Goal: Task Accomplishment & Management: Manage account settings

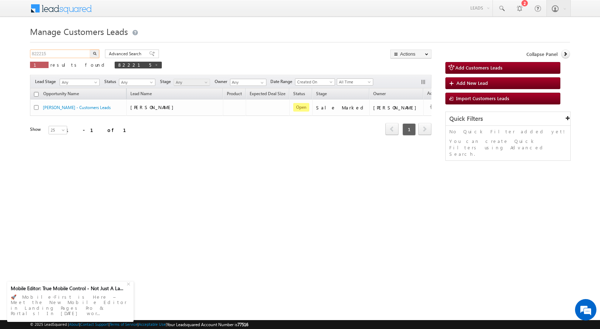
click at [69, 52] on input "822215" at bounding box center [60, 54] width 61 height 9
paste input "103"
type input "822103"
click at [94, 54] on img "button" at bounding box center [95, 54] width 4 height 4
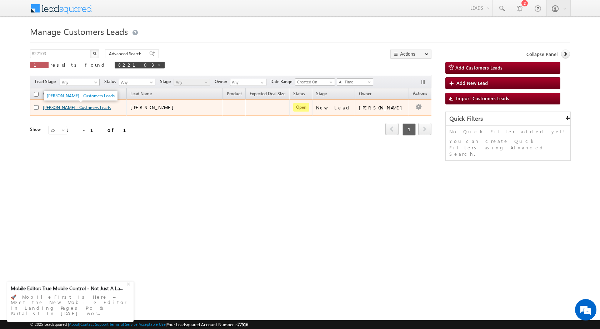
click at [57, 107] on link "[PERSON_NAME] - Customers Leads" at bounding box center [77, 107] width 68 height 5
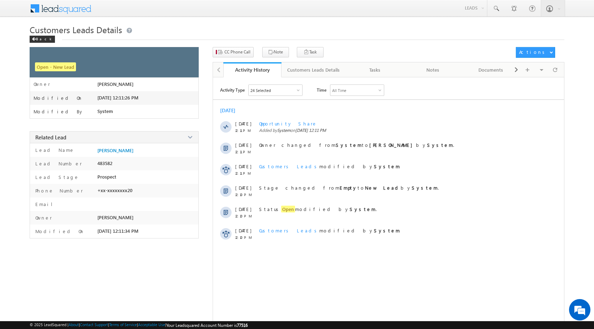
click at [233, 58] on div "CC Phone Call Note Task Actions Automation Report" at bounding box center [389, 54] width 352 height 15
click at [234, 54] on span "CC Phone Call" at bounding box center [237, 52] width 26 height 6
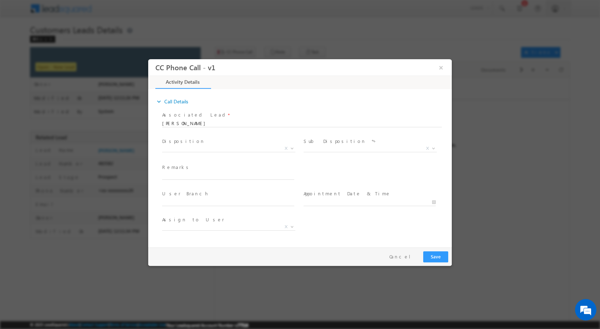
select select "dilip.kumar1@sgrlimited.in"
click at [293, 148] on b at bounding box center [292, 148] width 4 height 2
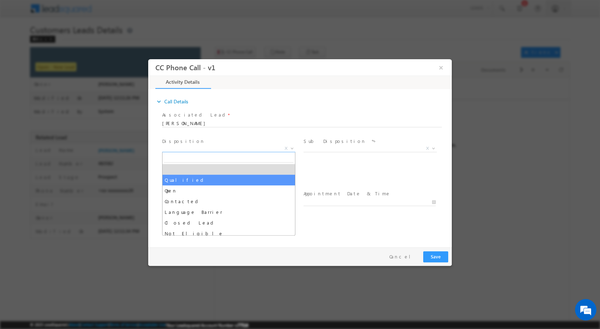
drag, startPoint x: 213, startPoint y: 177, endPoint x: 222, endPoint y: 170, distance: 12.0
select select "Qualified"
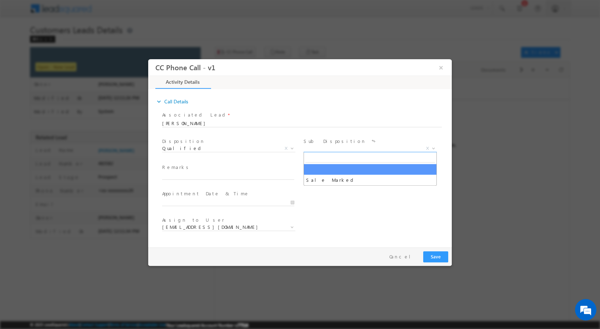
click at [431, 147] on b at bounding box center [433, 148] width 4 height 2
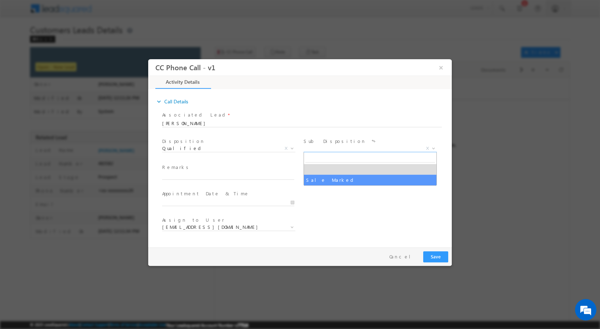
select select "Sale Marked"
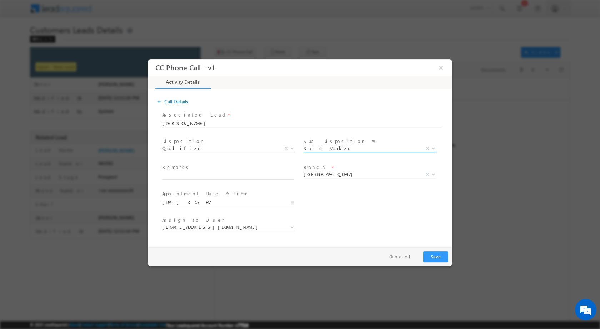
click at [291, 202] on input "09/03/2025 4:57 PM" at bounding box center [228, 202] width 132 height 7
type input "09/08/2025 4:57 PM"
type input "12"
type input "09/08/2025 12:57 PM"
click at [209, 196] on input "57" at bounding box center [208, 193] width 30 height 5
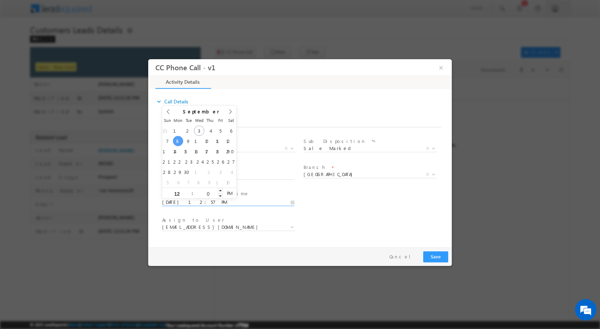
type input "00"
type input "09/08/2025 12:00 PM"
click at [355, 232] on div "Assign to User * dilip.kumar1@sgrlimited.in dinesh.kumar2@sgrlimited.in lakshya…" at bounding box center [306, 228] width 291 height 26
click at [234, 165] on span "Remarks *" at bounding box center [228, 168] width 132 height 8
click at [235, 173] on input "text" at bounding box center [228, 175] width 132 height 7
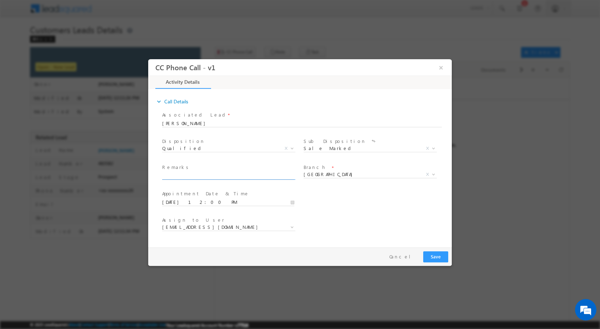
paste input "03/09-Customer Name is MOHD ABRAR customer age is 36 yrs Loan Type is Construct…"
type input "03/09-Customer Name is MOHD ABRAR customer age is 36 yrs Loan Type is Construct…"
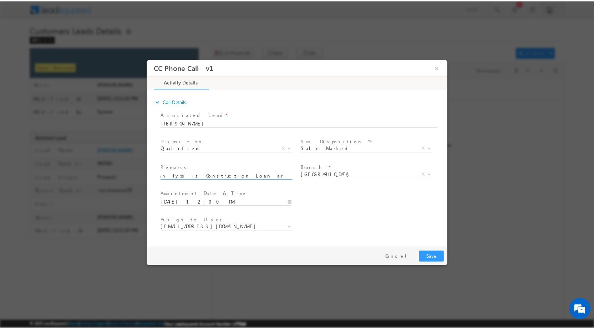
scroll to position [0, 0]
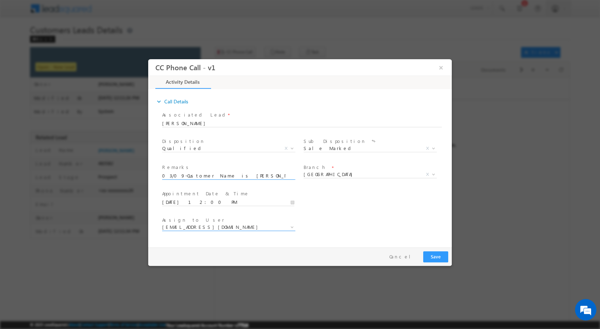
click at [293, 226] on b at bounding box center [292, 227] width 4 height 2
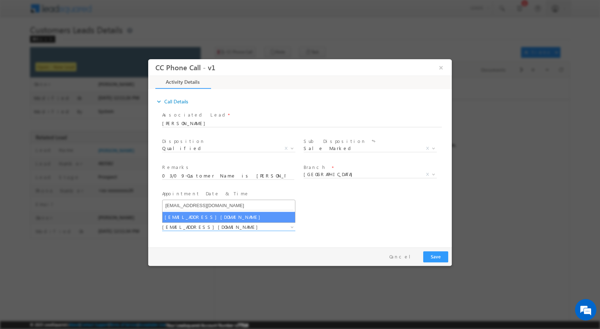
type input "rahul.kumar1@sgrlimited.in"
select select "rahul.kumar1@sgrlimited.in"
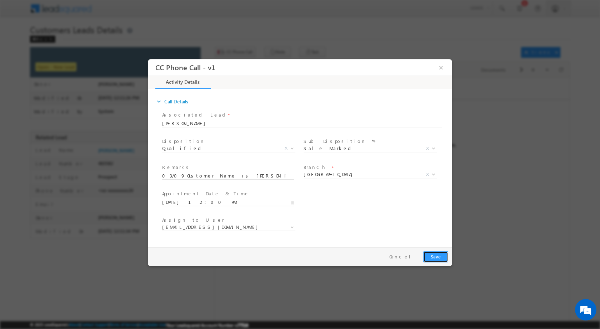
click at [438, 257] on button "Save" at bounding box center [435, 256] width 25 height 11
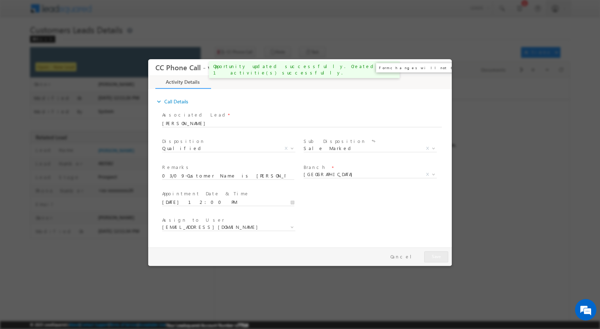
click at [439, 67] on button "×" at bounding box center [441, 67] width 12 height 13
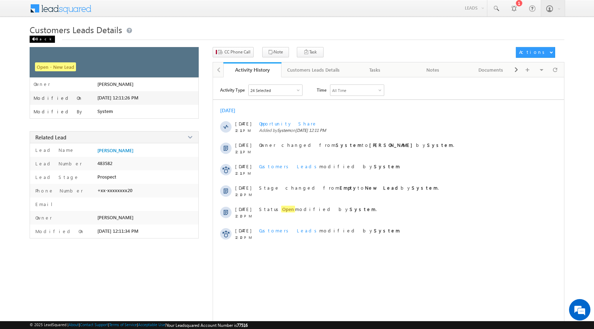
click at [35, 39] on span at bounding box center [34, 39] width 4 height 4
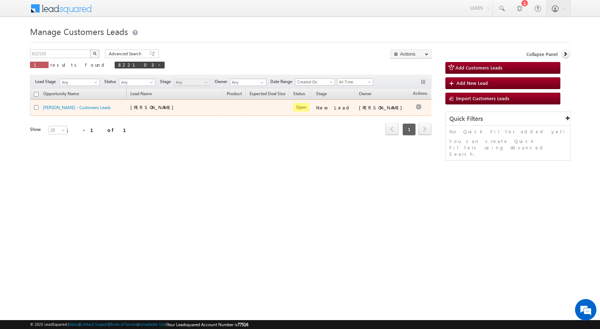
click at [413, 109] on td "Edit Change Owner Change Stage Add Activity Add Task Delete" at bounding box center [424, 108] width 30 height 16
click at [389, 116] on link "Edit" at bounding box center [404, 116] width 36 height 9
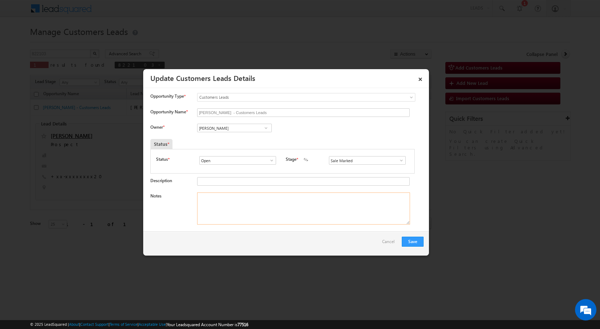
click at [249, 217] on textarea "Notes" at bounding box center [303, 209] width 213 height 32
paste textarea "03/09-Customer Name is MOHD ABRAR customer age is 36 yrs Loan Type is Construct…"
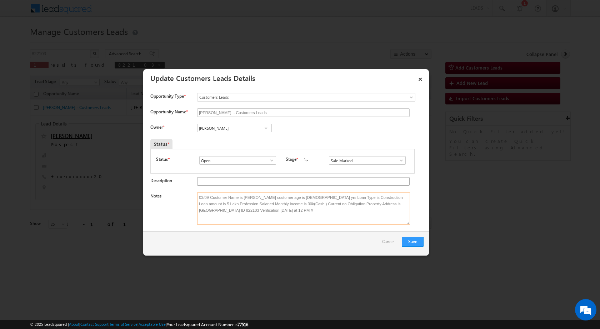
type textarea "03/09-Customer Name is MOHD ABRAR customer age is 36 yrs Loan Type is Construct…"
click at [261, 127] on link at bounding box center [265, 128] width 9 height 7
paste input "rahul.kumar1@sgrlimited.in"
click at [234, 140] on span "rahul.kumar1@sgrlimited.in" at bounding box center [232, 142] width 64 height 5
type input "Rahul Kumar"
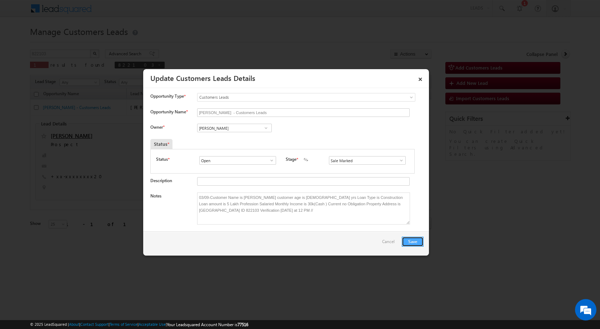
click at [414, 243] on button "Save" at bounding box center [413, 242] width 22 height 10
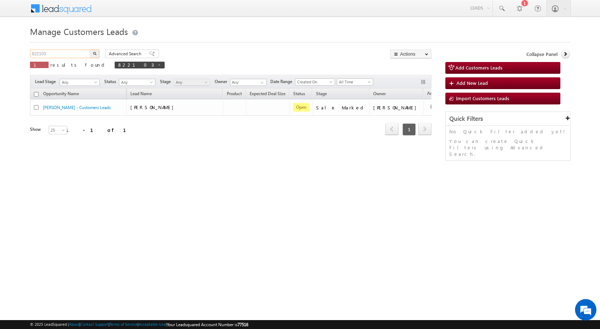
click at [61, 52] on input "822103" at bounding box center [60, 54] width 61 height 9
paste input "56"
type input "822156"
click at [93, 52] on img "button" at bounding box center [95, 54] width 4 height 4
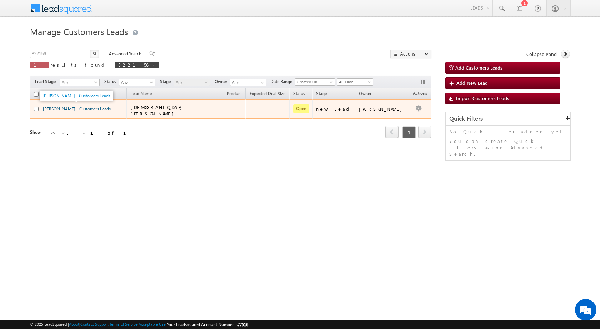
click at [64, 107] on link "[PERSON_NAME] - Customers Leads" at bounding box center [77, 108] width 68 height 5
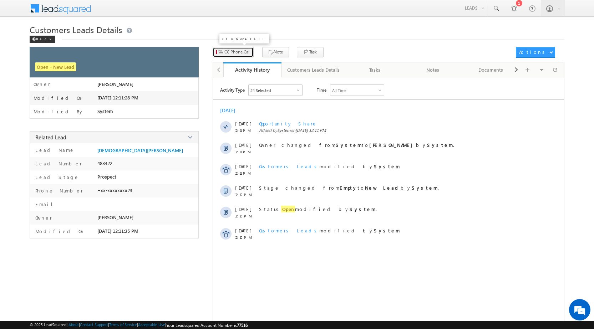
click at [246, 52] on span "CC Phone Call" at bounding box center [237, 52] width 26 height 6
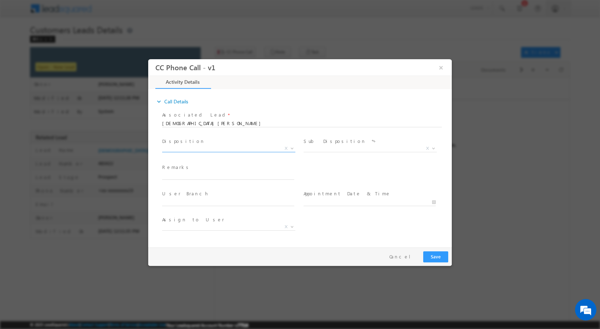
click at [288, 150] on span at bounding box center [291, 147] width 7 height 9
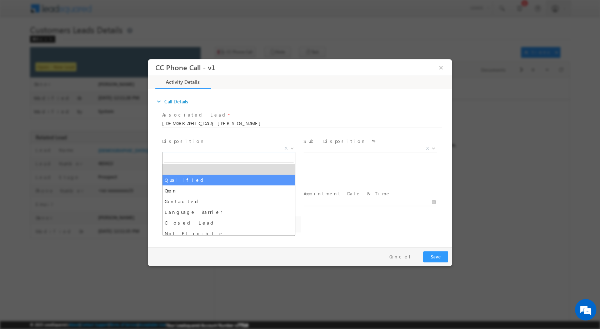
select select "Qualified"
select select "lalit.singh1@sgrlimited.in"
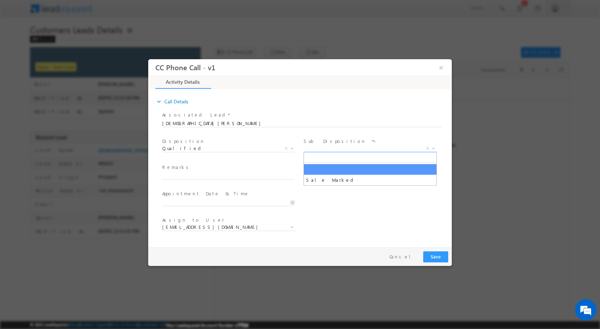
click at [435, 150] on span at bounding box center [432, 147] width 7 height 9
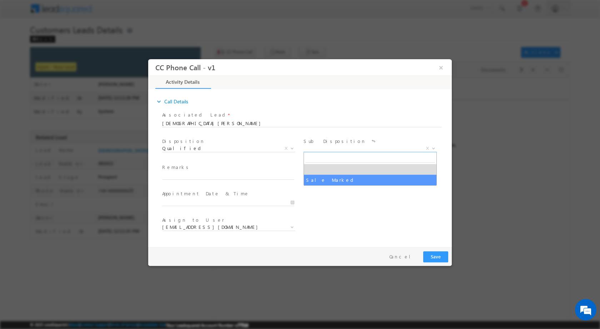
select select "Sale Marked"
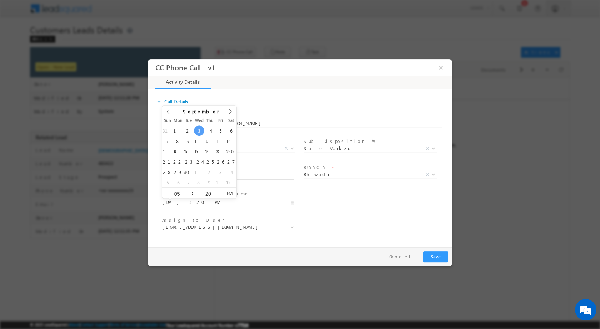
click at [293, 205] on input "09/03/2025 5:20 PM" at bounding box center [228, 202] width 132 height 7
type input "09/08/2025 5:20 PM"
type input "11"
type input "09/08/2025 11:20 PM"
click at [207, 192] on input "20" at bounding box center [208, 193] width 30 height 5
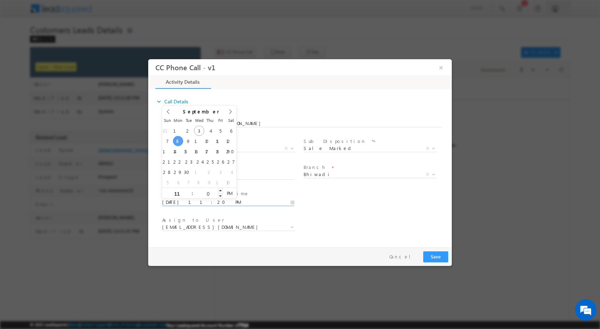
type input "00"
type input "09/08/2025 11:00 AM"
click at [231, 191] on span "PM" at bounding box center [229, 193] width 13 height 11
click at [395, 223] on div "Assign to User * lalit.singh1@sgrlimited.in nikhil.kumar@sgrlimited.in ravi.kum…" at bounding box center [306, 228] width 291 height 26
click at [288, 227] on span at bounding box center [291, 226] width 7 height 9
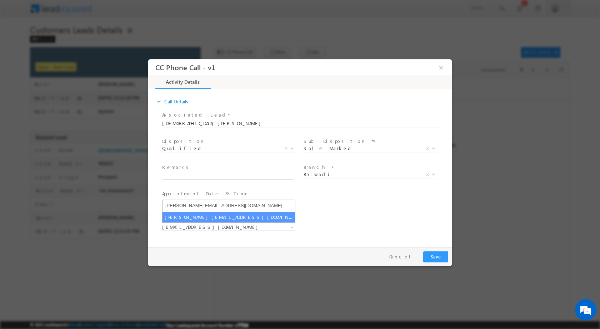
type input "surender.singh1@sgrlimited.in"
select select "surender.singh1@sgrlimited.in"
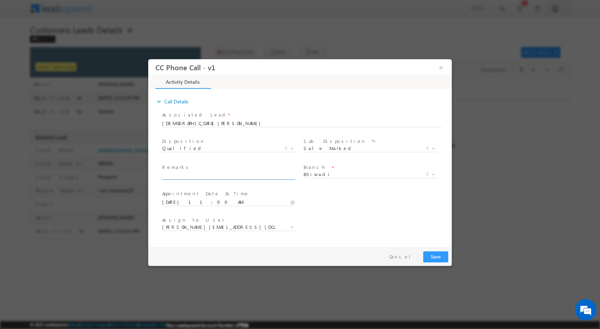
click at [239, 173] on input "text" at bounding box center [228, 175] width 132 height 7
paste input "03/09-Customer Name is BISHAMBER DAYAL Customer age is 74 yrs his Son Name is P…"
type input "03/09-Customer Name is BISHAMBER DAYAL Customer age is 74 yrs his Son Name is P…"
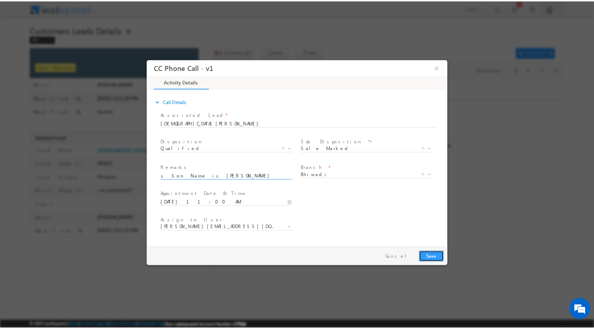
scroll to position [0, 0]
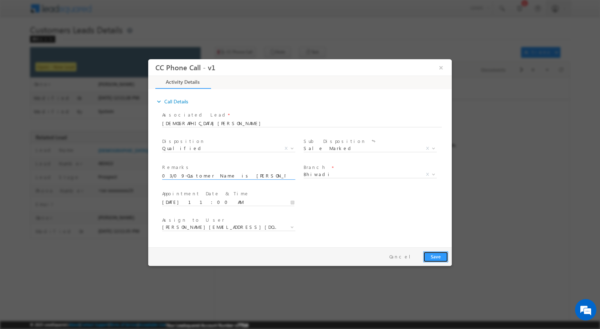
click at [438, 256] on button "Save" at bounding box center [435, 256] width 25 height 11
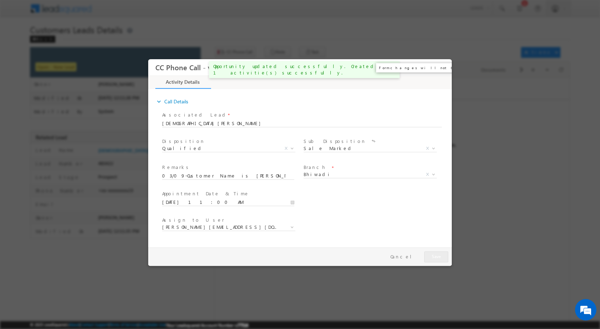
click at [446, 66] on button "×" at bounding box center [441, 67] width 12 height 13
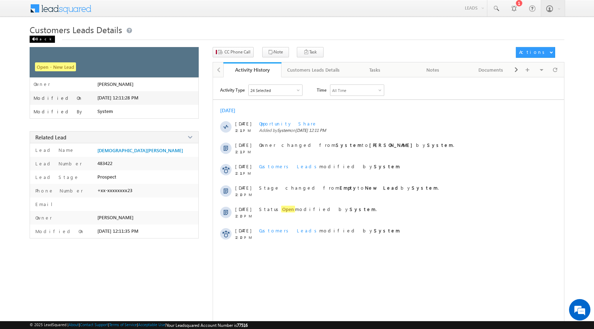
click at [40, 36] on div "Back" at bounding box center [42, 39] width 25 height 7
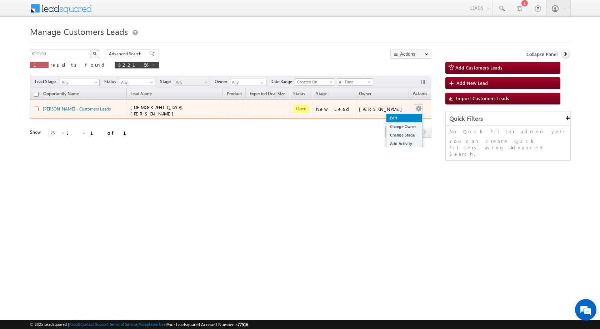
click at [405, 114] on link "Edit" at bounding box center [404, 118] width 36 height 9
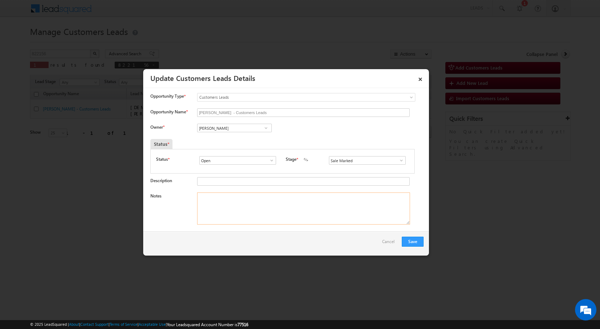
click at [263, 204] on textarea "Notes" at bounding box center [303, 209] width 213 height 32
paste textarea "03/09-Customer Name is [PERSON_NAME] Customer age is [DEMOGRAPHIC_DATA] yrs his…"
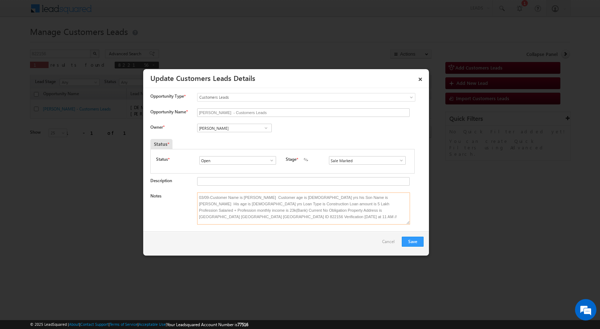
scroll to position [1, 0]
type textarea "03/09-Customer Name is [PERSON_NAME] Customer age is [DEMOGRAPHIC_DATA] yrs his…"
click at [266, 131] on span at bounding box center [265, 128] width 7 height 6
paste input "[PERSON_NAME][EMAIL_ADDRESS][DOMAIN_NAME]"
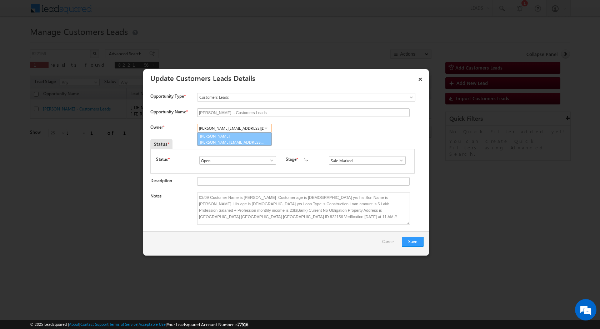
click at [219, 143] on span "[PERSON_NAME][EMAIL_ADDRESS][DOMAIN_NAME]" at bounding box center [232, 142] width 64 height 5
type input "[PERSON_NAME]"
click at [412, 239] on button "Save" at bounding box center [413, 242] width 22 height 10
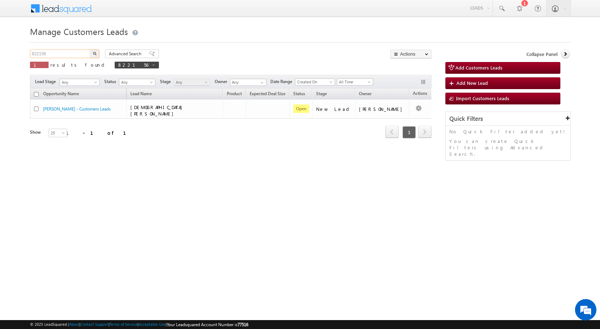
click at [50, 54] on input "822156" at bounding box center [60, 54] width 61 height 9
paste input "011"
type input "822011"
click at [96, 54] on img "button" at bounding box center [95, 54] width 4 height 4
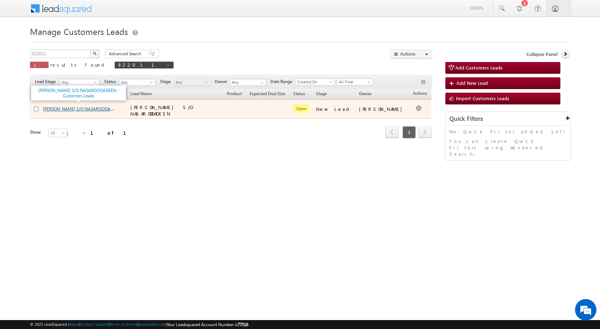
click at [75, 108] on link "RAFEEK S/O NASAROODADEEN - Customers Leads" at bounding box center [99, 109] width 113 height 6
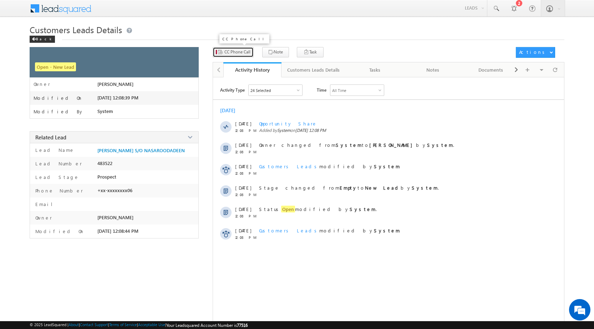
click at [237, 50] on span "CC Phone Call" at bounding box center [237, 52] width 26 height 6
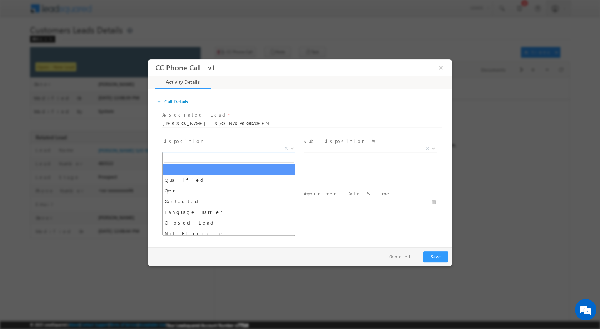
click at [289, 145] on span at bounding box center [291, 147] width 7 height 9
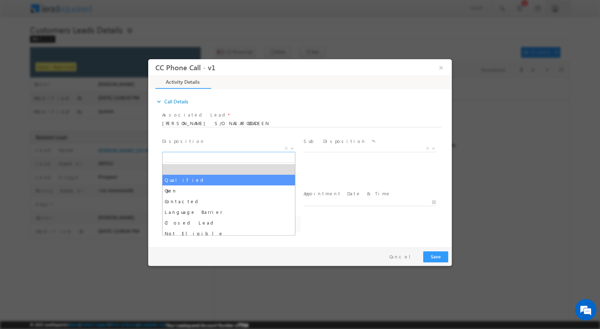
select select "Qualified"
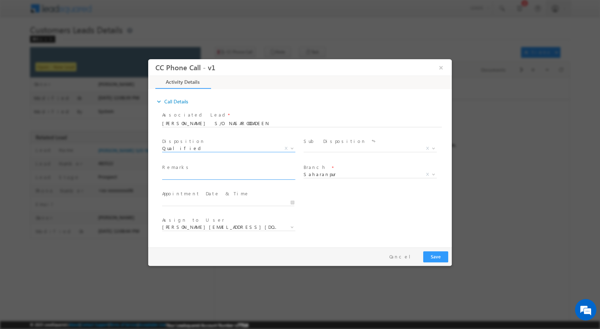
select select "[PERSON_NAME][EMAIL_ADDRESS][DOMAIN_NAME]"
click at [433, 150] on span at bounding box center [432, 147] width 7 height 9
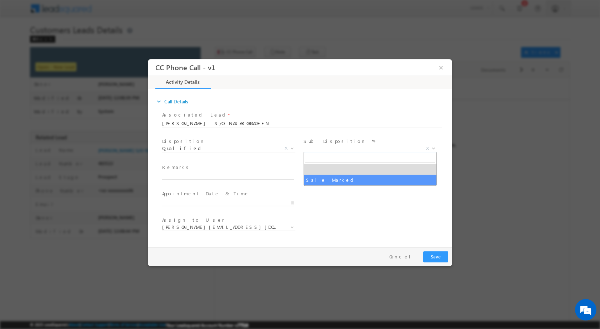
select select "Sale Marked"
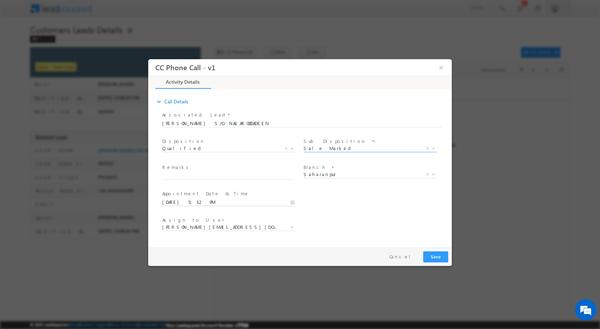
click at [293, 203] on input "09/03/2025 5:32 PM" at bounding box center [228, 202] width 132 height 7
type input "09/05/2025 5:32 PM"
type input "11"
type input "09/05/2025 11:32 PM"
click at [211, 195] on input "32" at bounding box center [208, 193] width 30 height 5
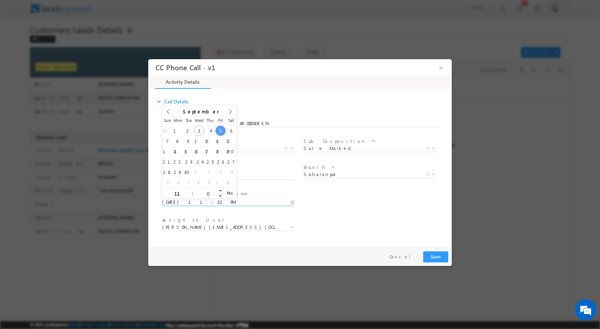
type input "00"
type input "09/05/2025 11:00 AM"
click at [228, 194] on span "PM" at bounding box center [229, 193] width 13 height 11
drag, startPoint x: 363, startPoint y: 224, endPoint x: 368, endPoint y: 227, distance: 5.8
click at [363, 225] on div "Assign to User * adnan.hasan@sgrlimited.in ajay.kashyap@sgrlimited.in amit.vish…" at bounding box center [306, 228] width 291 height 26
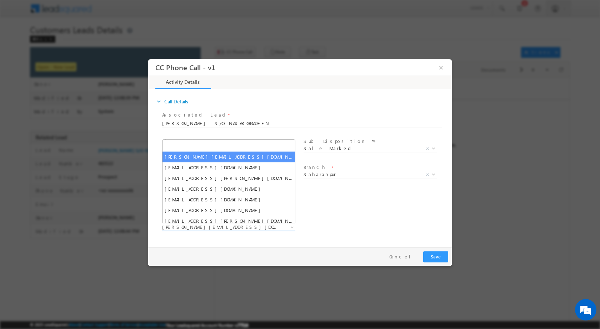
click at [294, 226] on b at bounding box center [292, 227] width 4 height 2
type input "kunal.kumar1@sgrlimited.in"
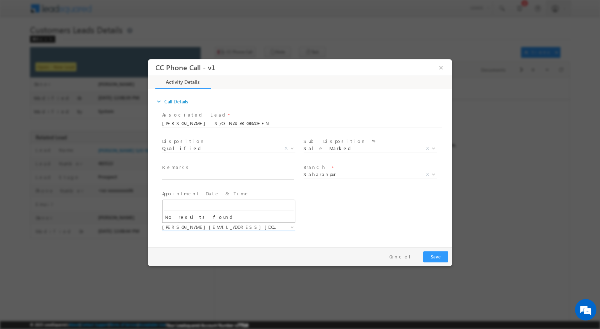
click at [256, 238] on span at bounding box center [228, 236] width 132 height 8
click at [176, 179] on span at bounding box center [231, 176] width 138 height 8
paste input "03/09-Customer Name is RAFEEK NASAROODADEEN Customer Age is 34 yrs loan Type is…"
type input "03/09-Customer Name is RAFEEK NASAROODADEEN Customer Age is 34 yrs loan Type is…"
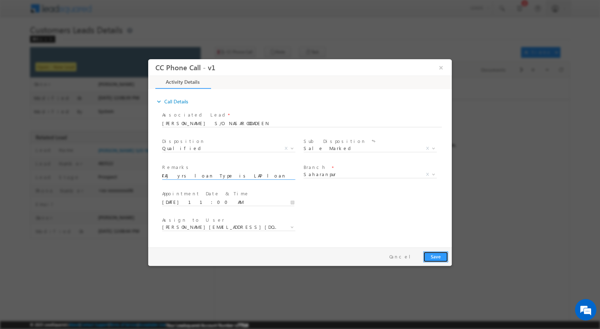
click at [429, 256] on button "Save" at bounding box center [435, 256] width 25 height 11
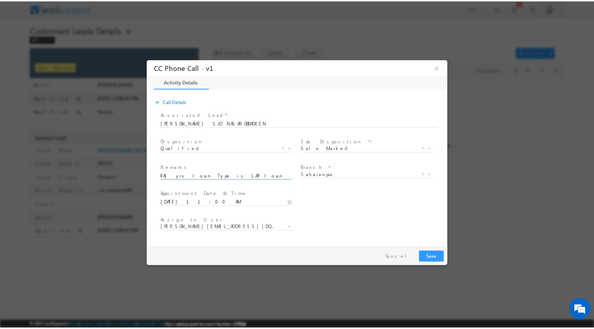
scroll to position [0, 0]
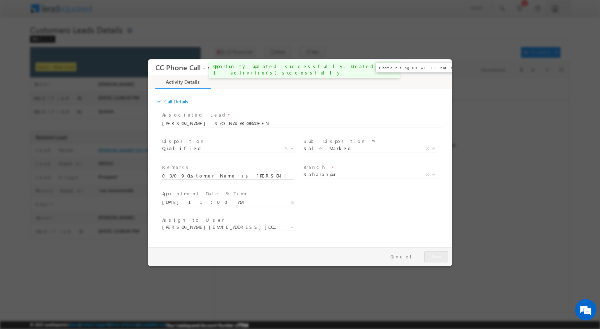
click at [440, 69] on button "×" at bounding box center [441, 67] width 12 height 13
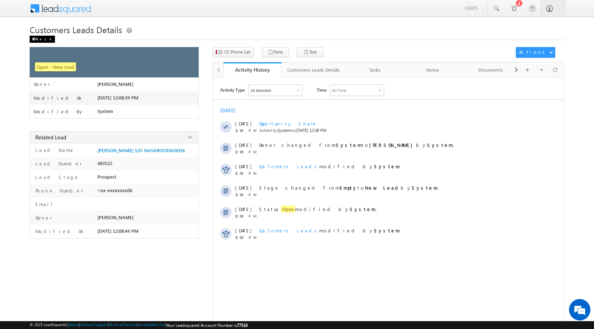
click at [42, 41] on div "Back" at bounding box center [42, 39] width 25 height 7
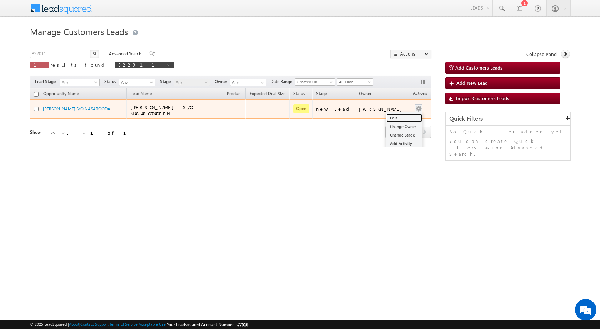
click at [393, 114] on link "Edit" at bounding box center [404, 118] width 36 height 9
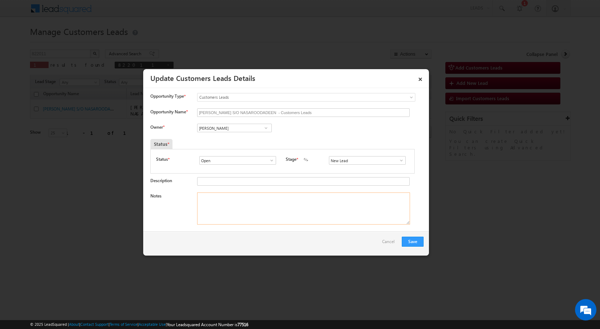
click at [289, 208] on textarea "Notes" at bounding box center [303, 209] width 213 height 32
paste textarea "03/09-Customer Name is [PERSON_NAME] NASAROODADEEN Customer Age is [DEMOGRAPHIC…"
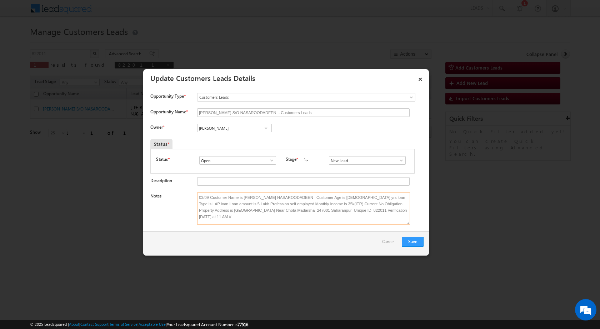
type textarea "03/09-Customer Name is [PERSON_NAME] NASAROODADEEN Customer Age is [DEMOGRAPHIC…"
click at [268, 129] on span at bounding box center [265, 128] width 7 height 6
paste input "kunal.kumar1@sgrlimited.in"
click at [241, 136] on link "Kunal Kumar kunal.kumar1@sgrlimited.in" at bounding box center [234, 139] width 75 height 14
type input "Kunal Kumar"
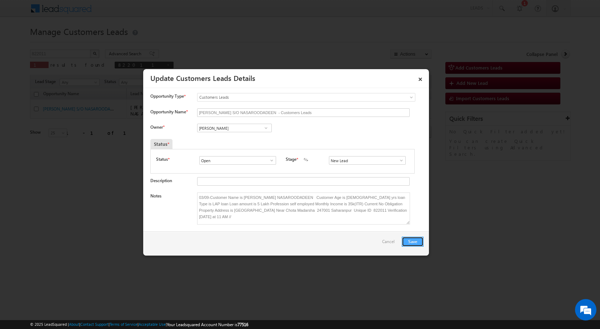
click at [416, 239] on button "Save" at bounding box center [413, 242] width 22 height 10
